Goal: Find contact information: Find contact information

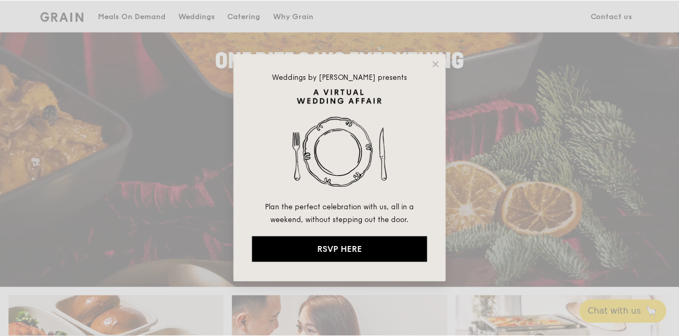
scroll to position [160, 0]
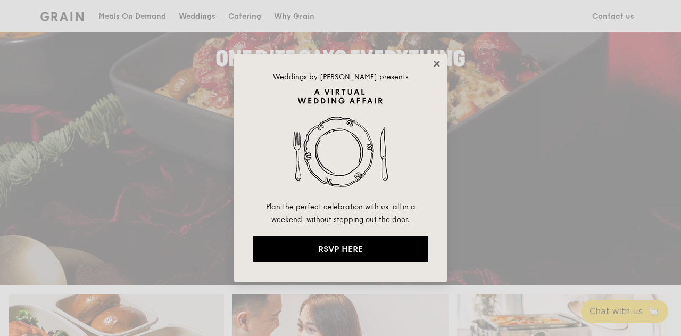
click at [439, 64] on icon at bounding box center [437, 64] width 10 height 10
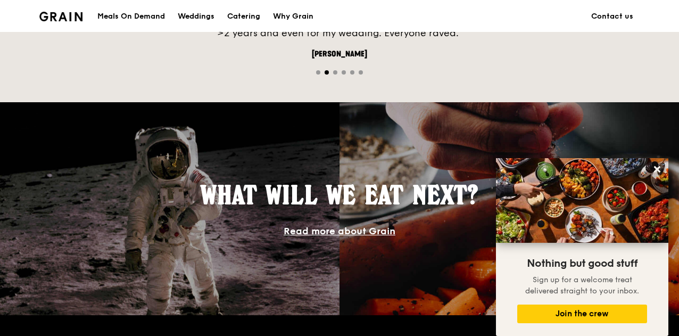
scroll to position [957, 0]
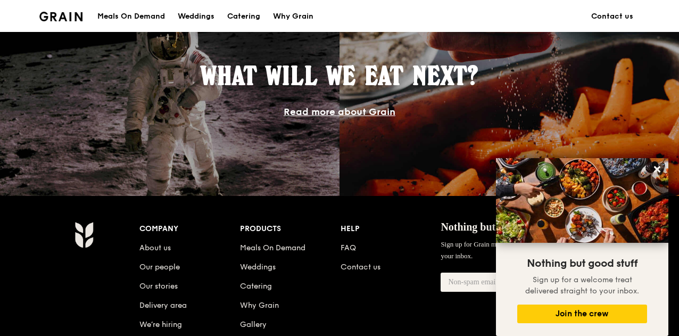
drag, startPoint x: 654, startPoint y: 168, endPoint x: 640, endPoint y: 163, distance: 15.1
click at [654, 168] on icon at bounding box center [657, 169] width 6 height 6
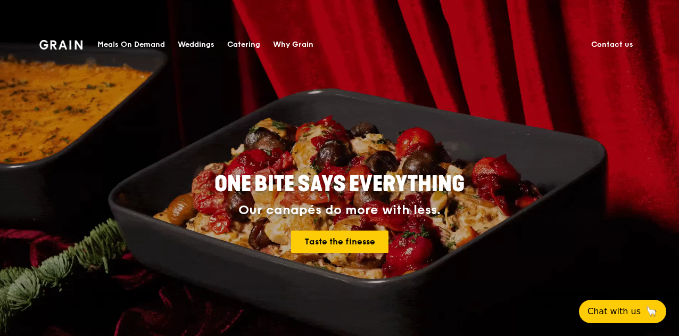
scroll to position [0, 0]
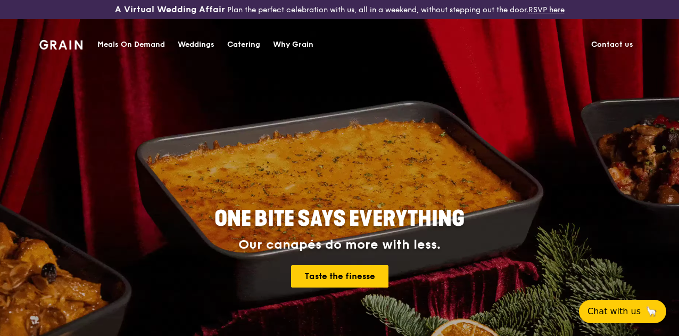
click at [604, 47] on link "Contact us" at bounding box center [612, 45] width 55 height 32
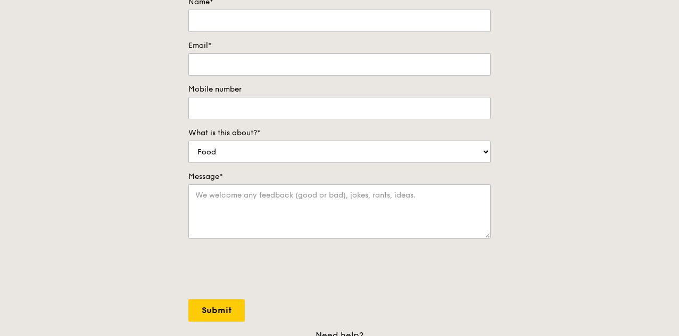
scroll to position [266, 0]
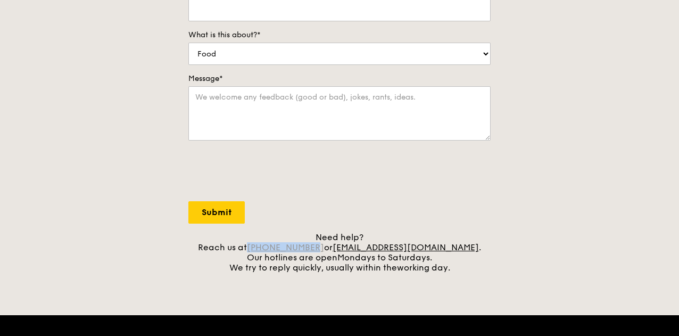
drag, startPoint x: 337, startPoint y: 253, endPoint x: 278, endPoint y: 257, distance: 59.7
click at [278, 257] on div "Need help? Reach us at [PHONE_NUMBER] or [EMAIL_ADDRESS][DOMAIN_NAME] . Our hot…" at bounding box center [339, 252] width 302 height 40
copy link "[PHONE_NUMBER]"
